Goal: Task Accomplishment & Management: Use online tool/utility

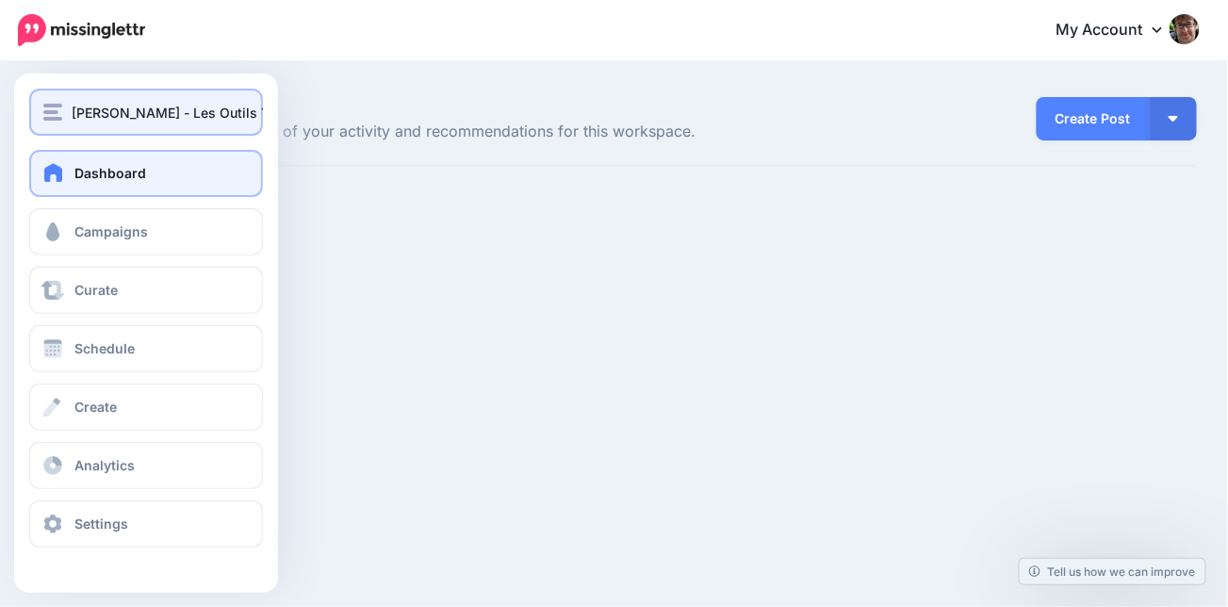
click at [59, 106] on img "button" at bounding box center [52, 112] width 19 height 17
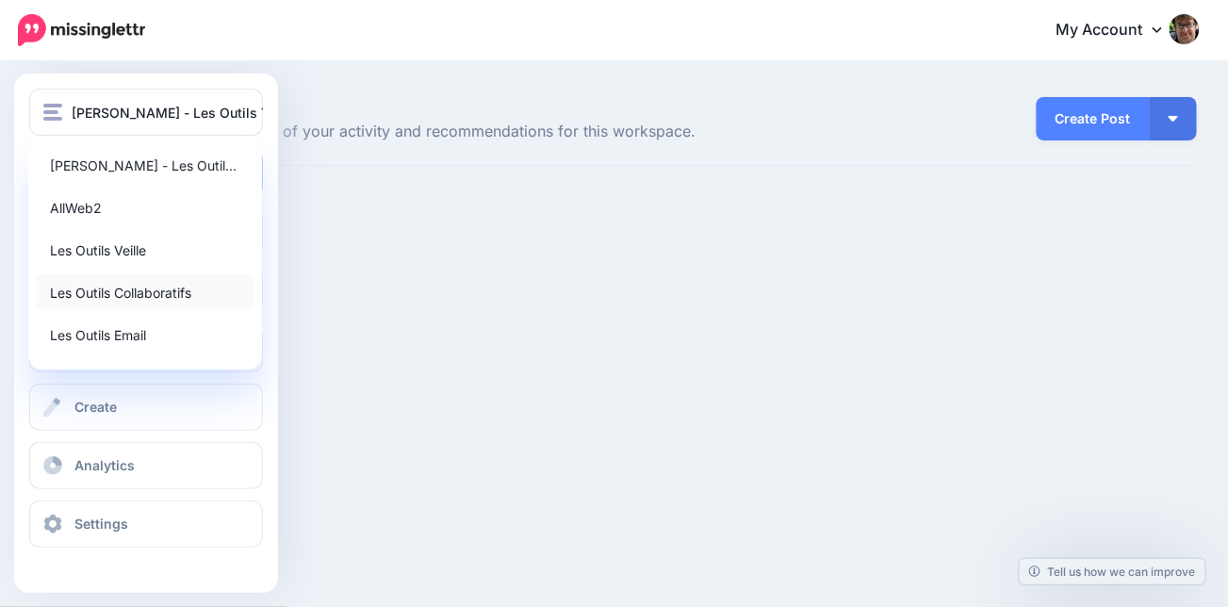
click at [104, 302] on link "Les Outils Collaboratifs" at bounding box center [145, 292] width 219 height 37
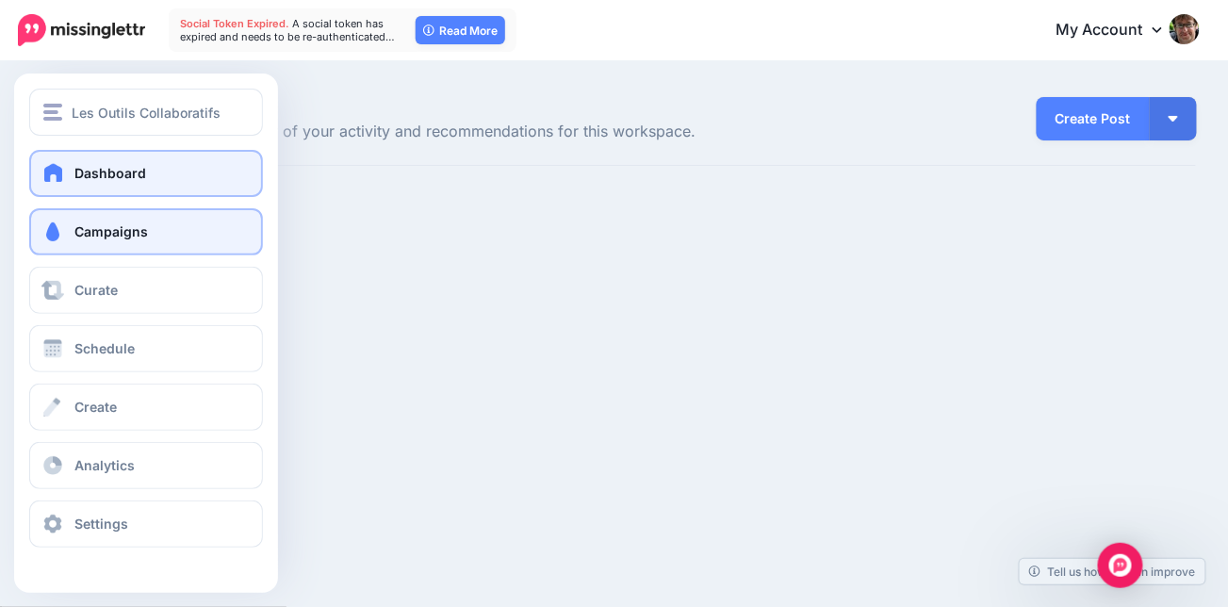
click at [58, 233] on span at bounding box center [53, 231] width 24 height 19
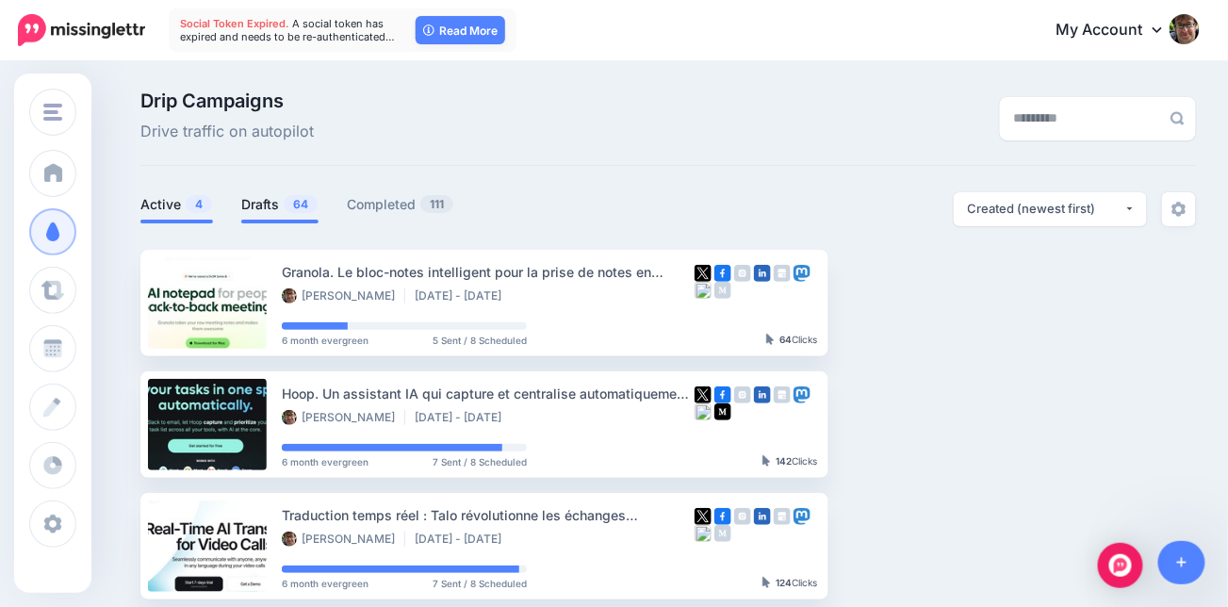
click at [287, 207] on span "64" at bounding box center [301, 204] width 34 height 18
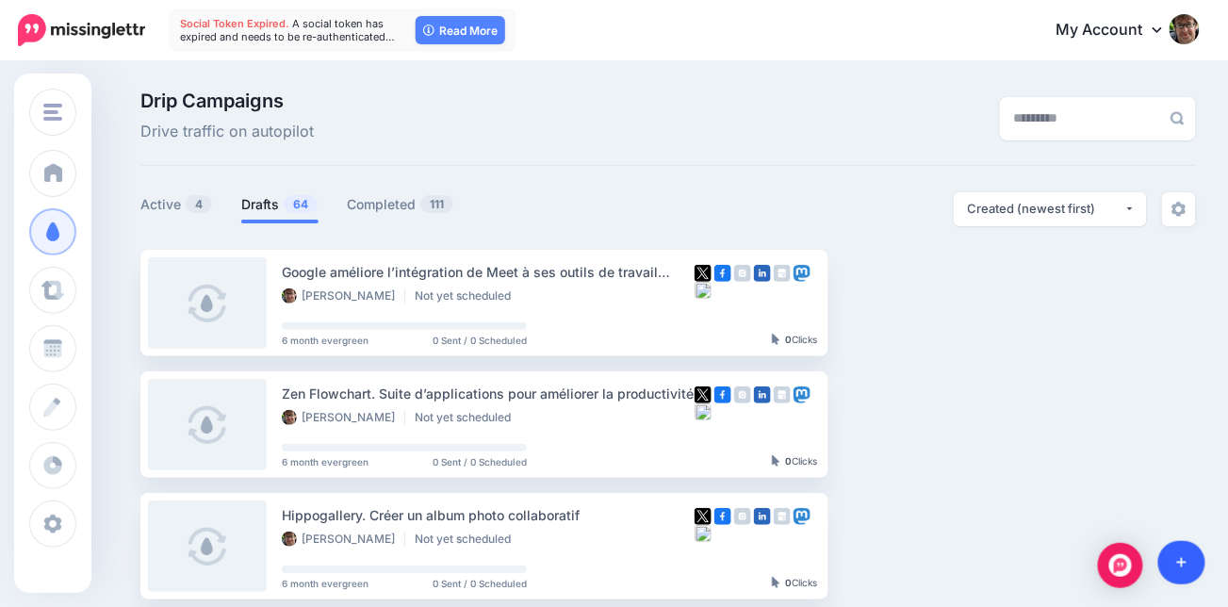
click at [1200, 560] on link at bounding box center [1182, 562] width 48 height 43
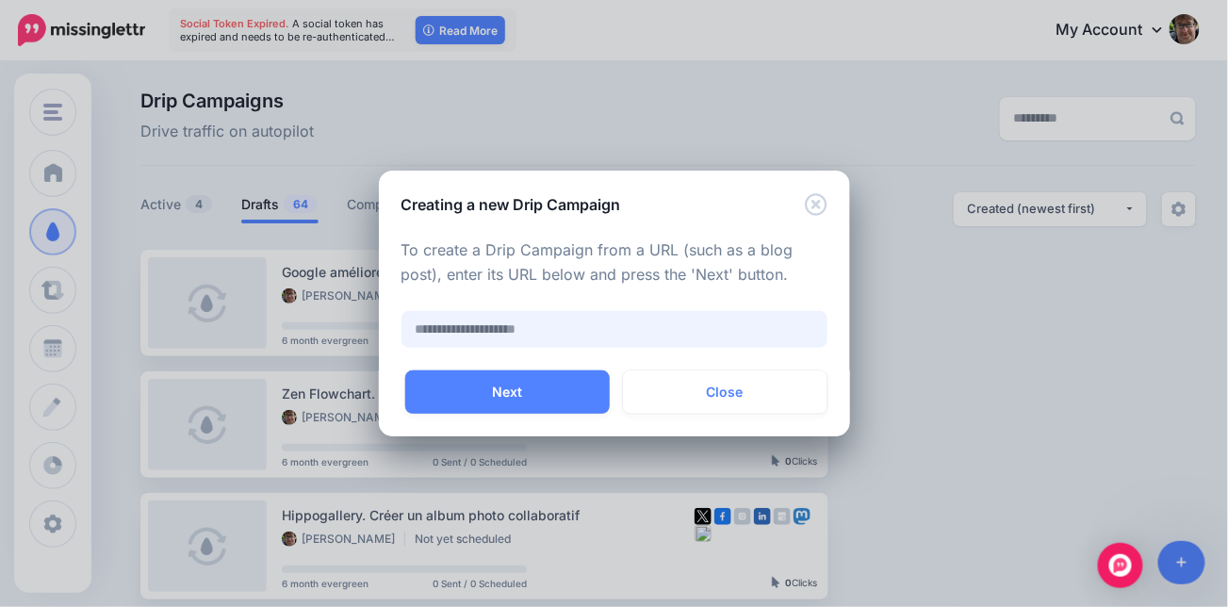
paste input "**********"
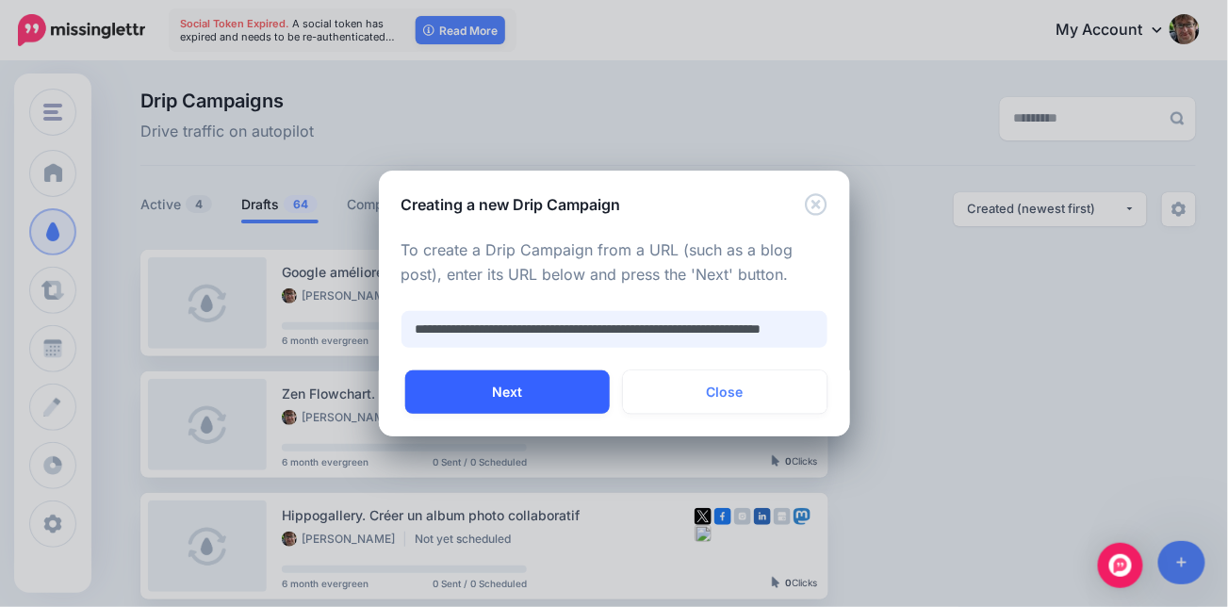
type input "**********"
click at [515, 392] on button "Next" at bounding box center [507, 391] width 204 height 43
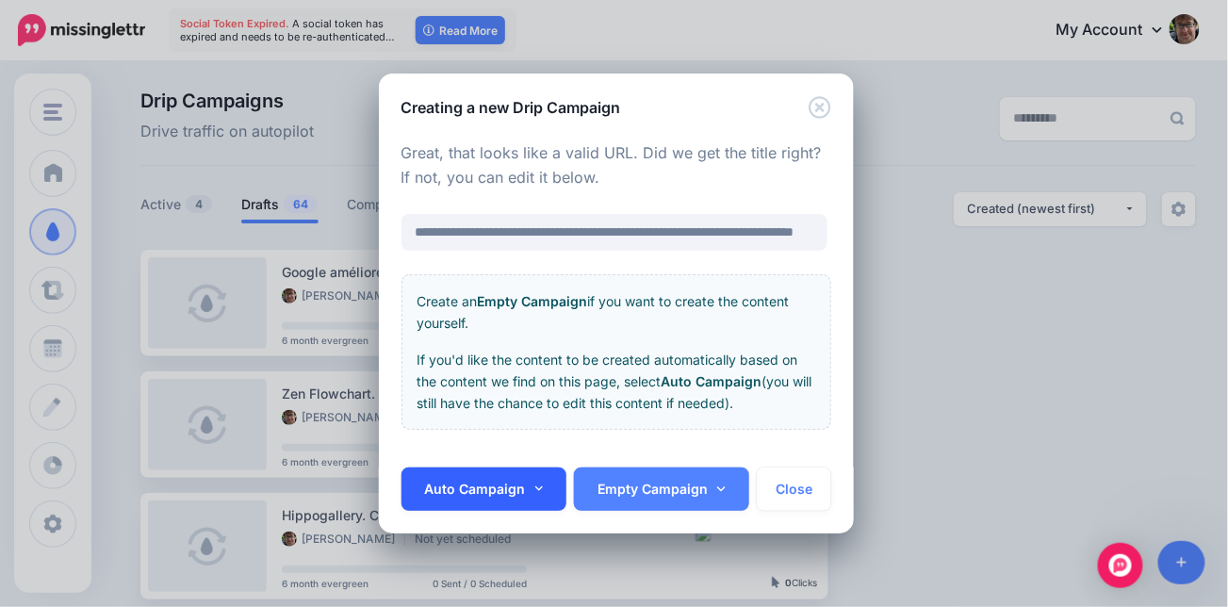
scroll to position [0, 0]
click at [532, 498] on link "Auto Campaign" at bounding box center [484, 488] width 166 height 43
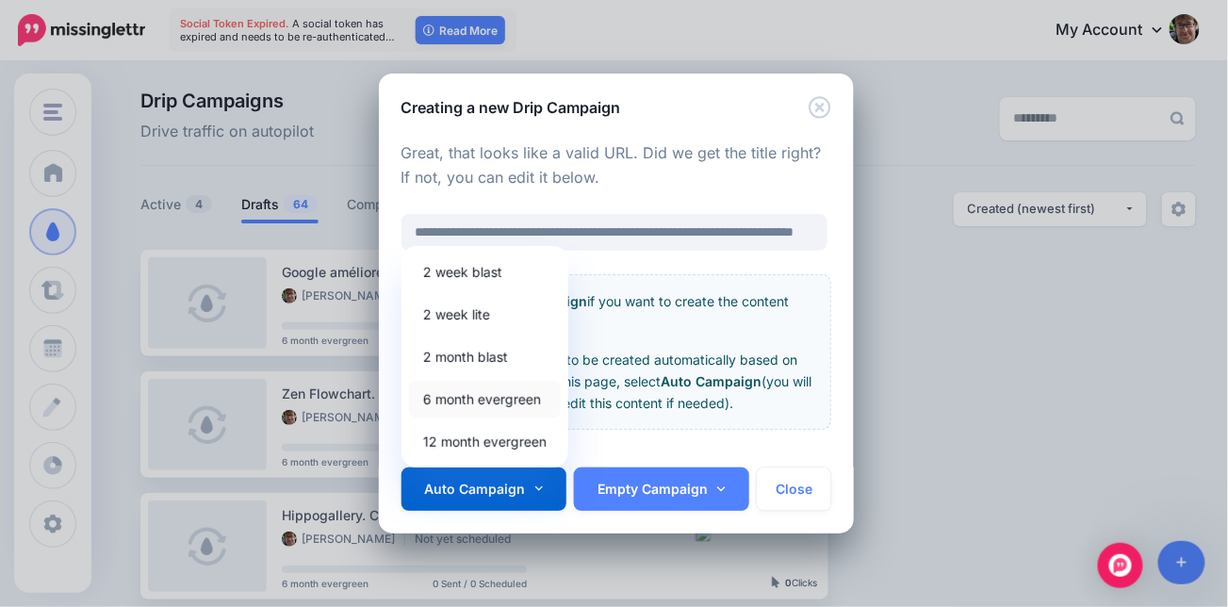
click at [484, 401] on link "6 month evergreen" at bounding box center [485, 399] width 152 height 37
